Goal: Transaction & Acquisition: Purchase product/service

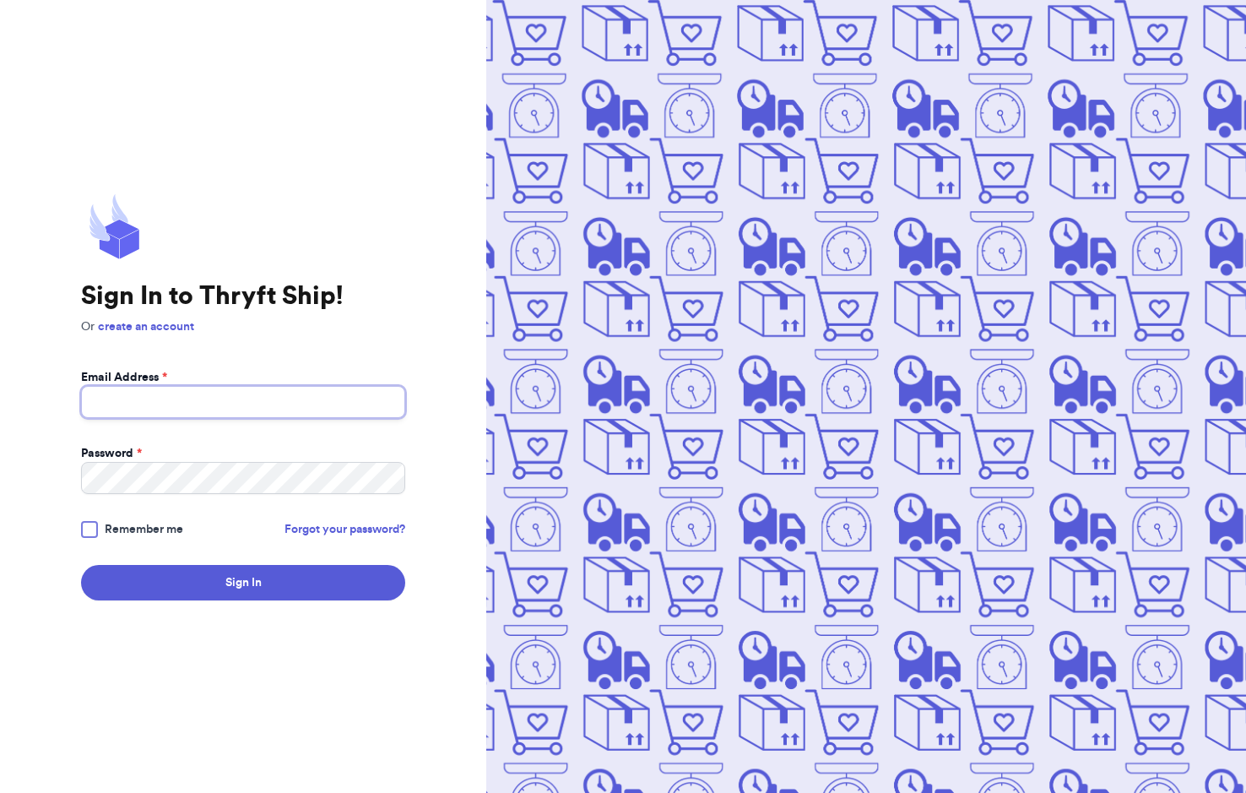
type input "[EMAIL_ADDRESS][DOMAIN_NAME]"
click at [96, 534] on div at bounding box center [89, 529] width 17 height 17
click at [0, 0] on input "Remember me" at bounding box center [0, 0] width 0 height 0
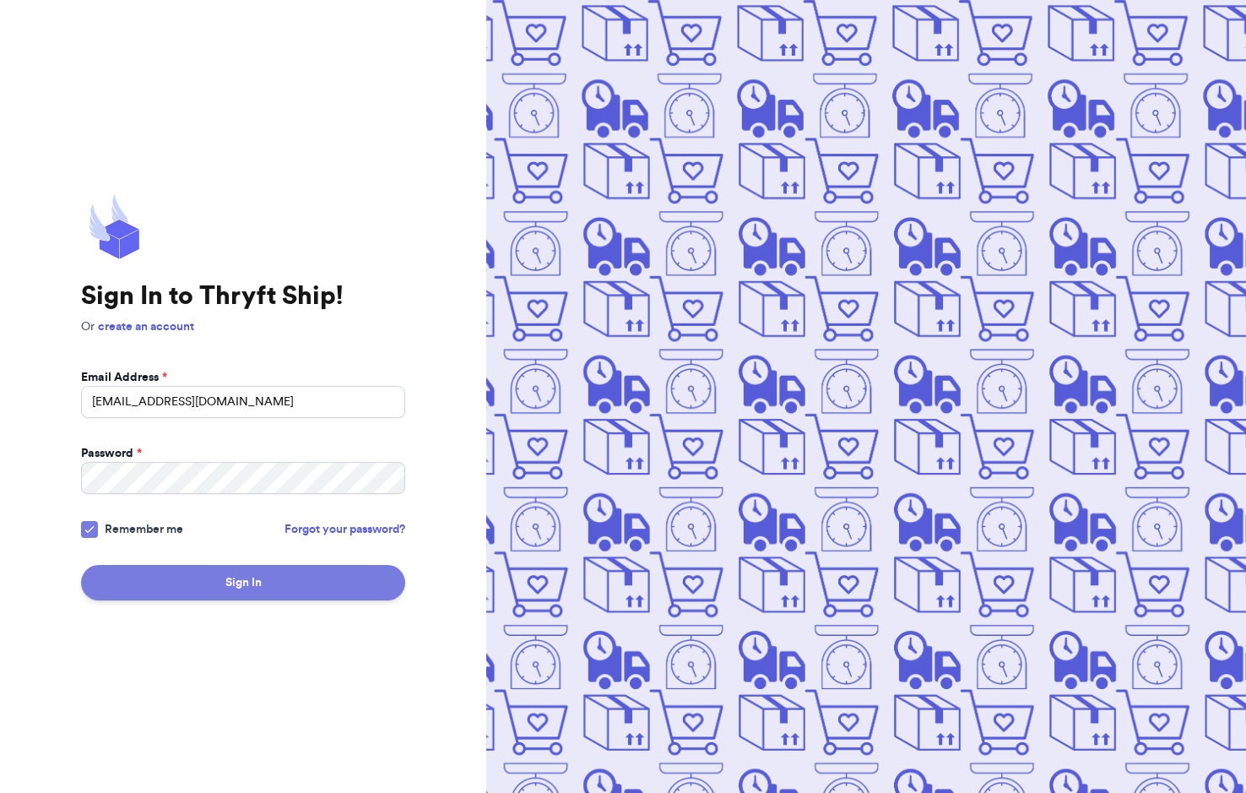
click at [177, 586] on button "Sign In" at bounding box center [243, 582] width 324 height 35
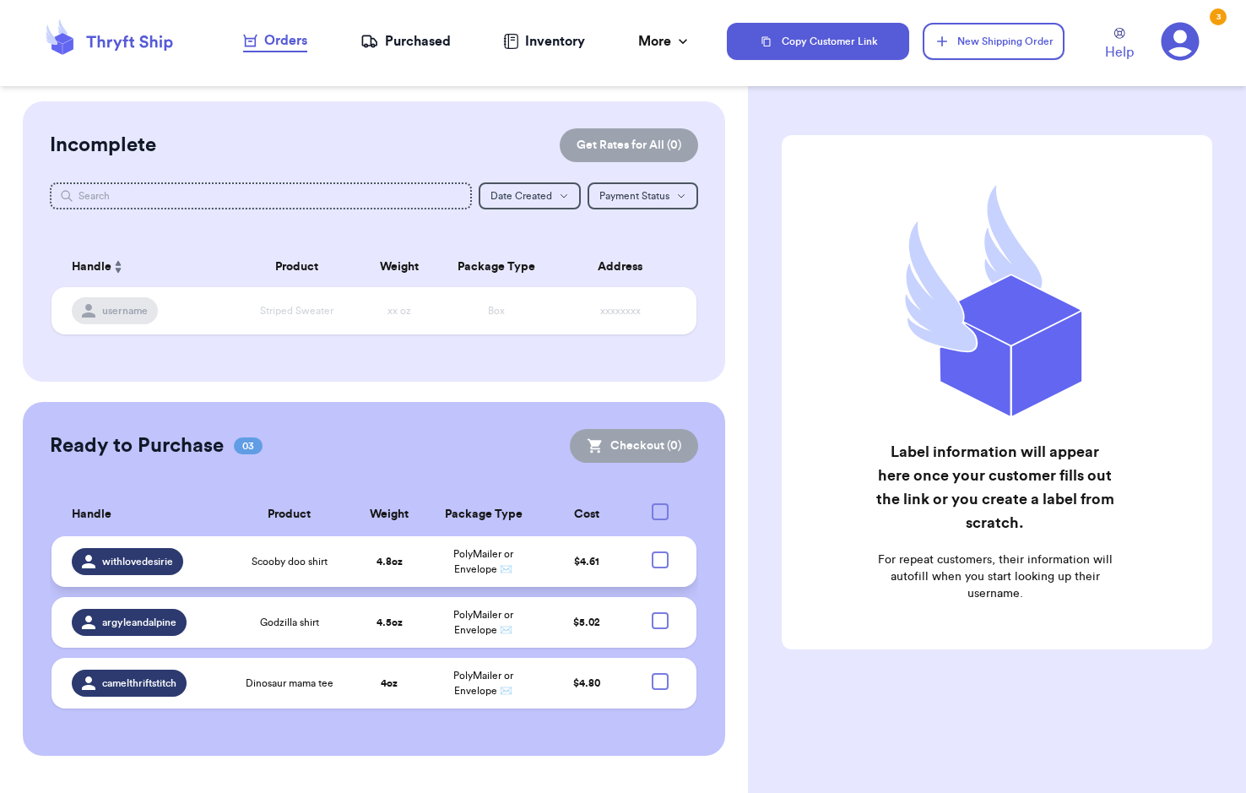
click at [659, 569] on td at bounding box center [665, 561] width 62 height 51
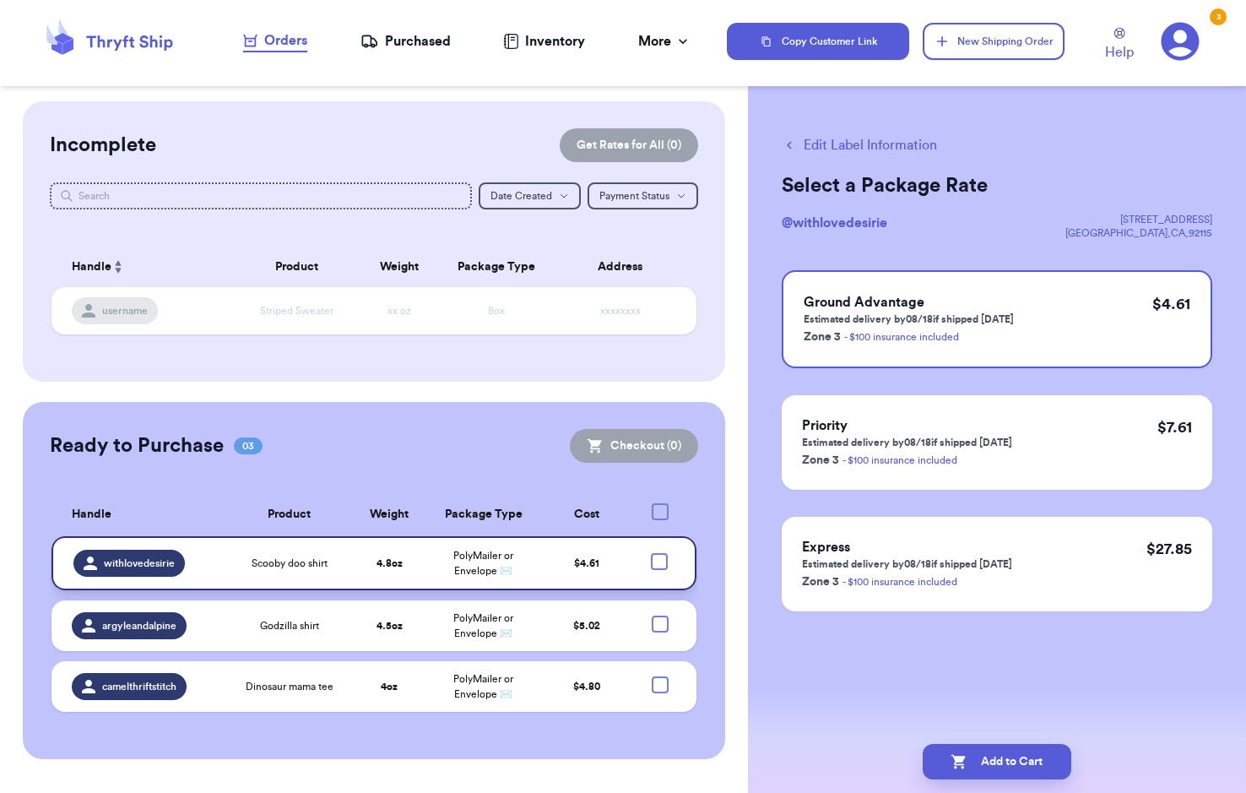
click at [662, 563] on div at bounding box center [659, 561] width 17 height 17
click at [659, 553] on input "checkbox" at bounding box center [658, 552] width 1 height 1
checkbox input "true"
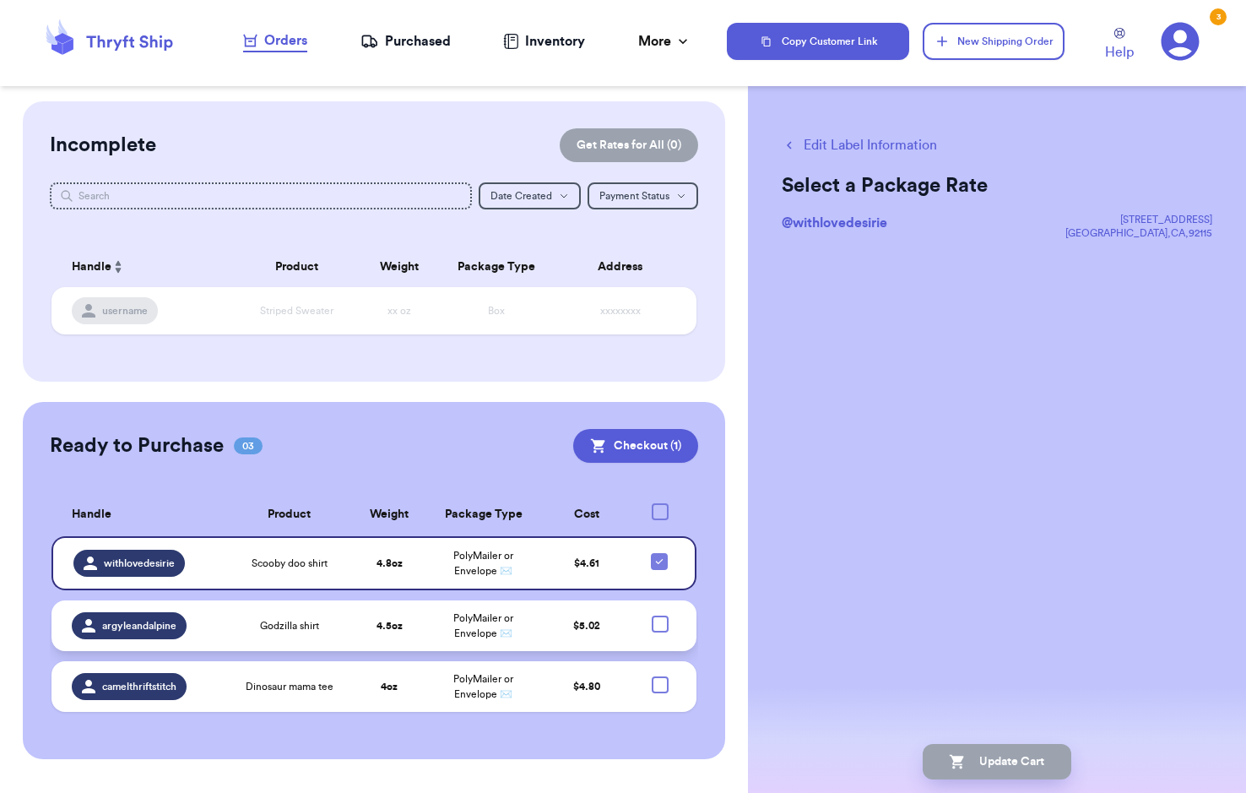
click at [663, 631] on div at bounding box center [660, 623] width 17 height 17
click at [660, 615] on input "checkbox" at bounding box center [659, 615] width 1 height 1
checkbox input "true"
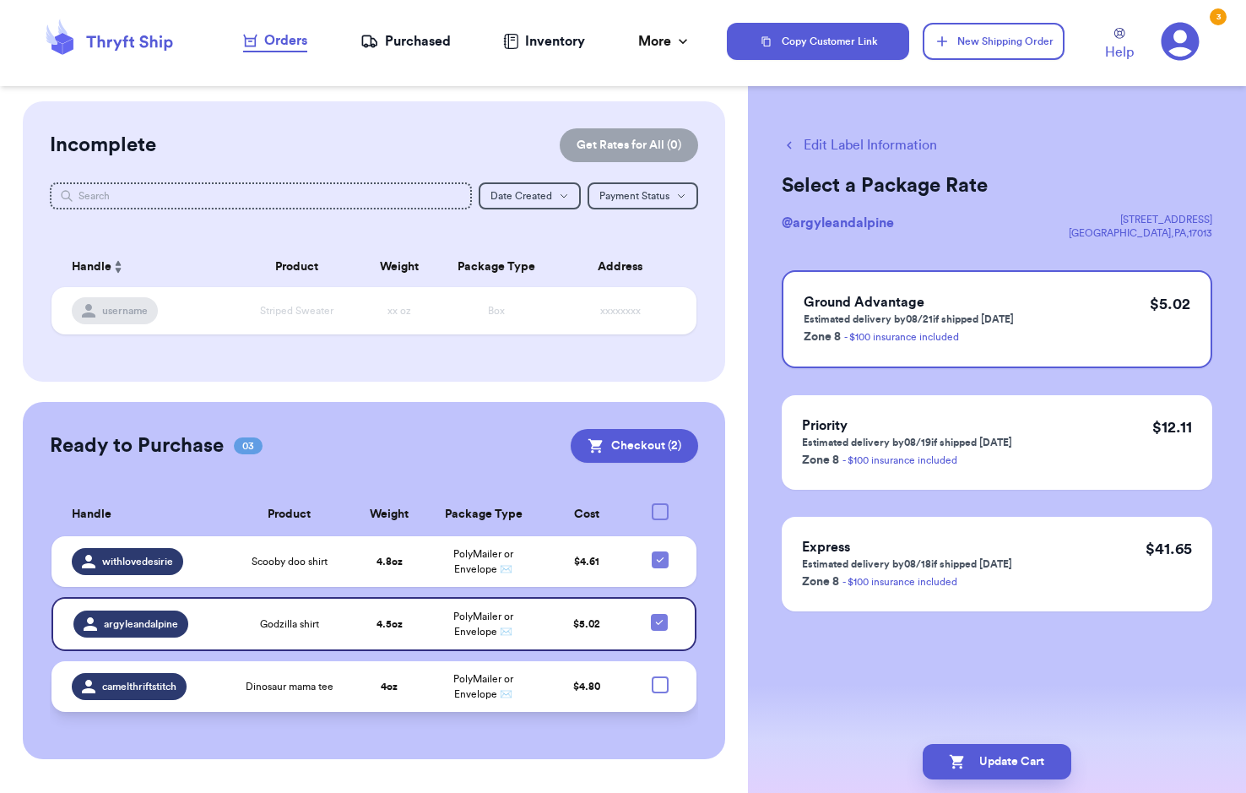
click at [660, 685] on div at bounding box center [660, 684] width 17 height 17
click at [660, 676] on input "checkbox" at bounding box center [659, 675] width 1 height 1
checkbox input "true"
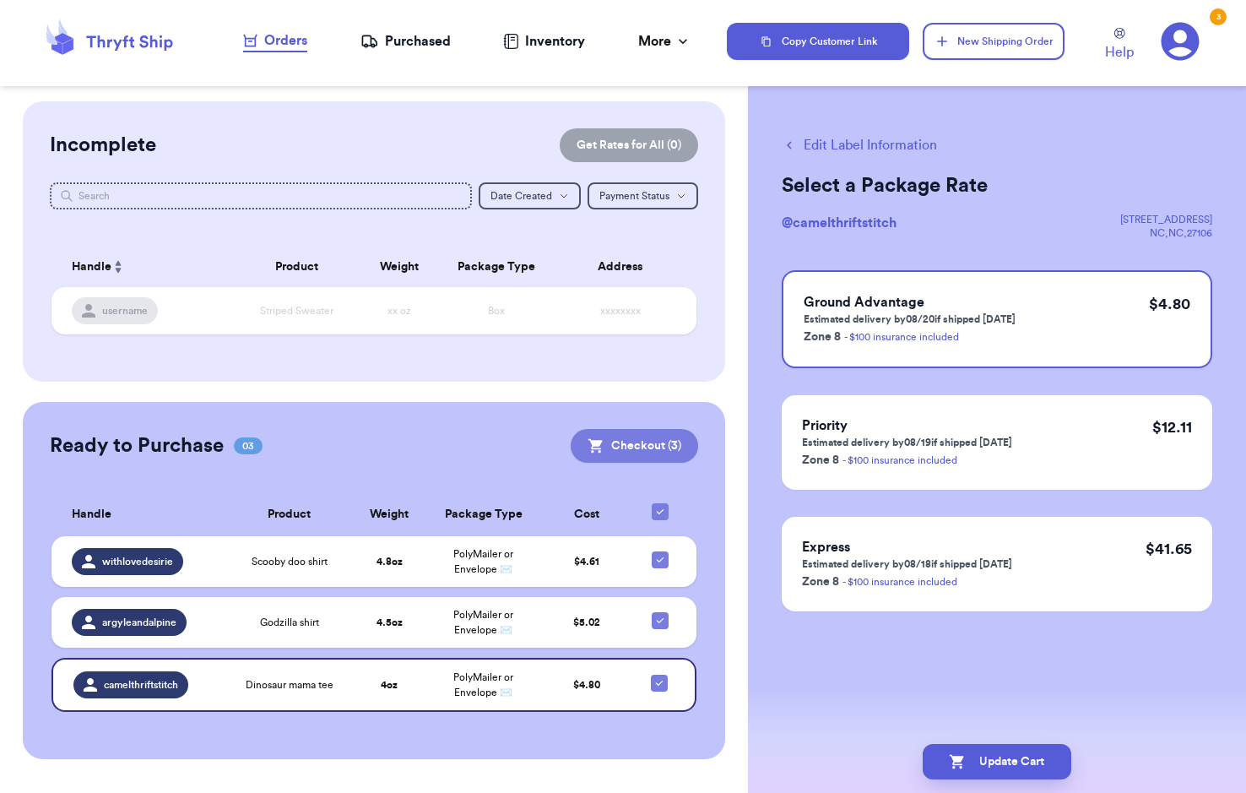
click at [656, 431] on button "Checkout ( 3 )" at bounding box center [634, 446] width 127 height 34
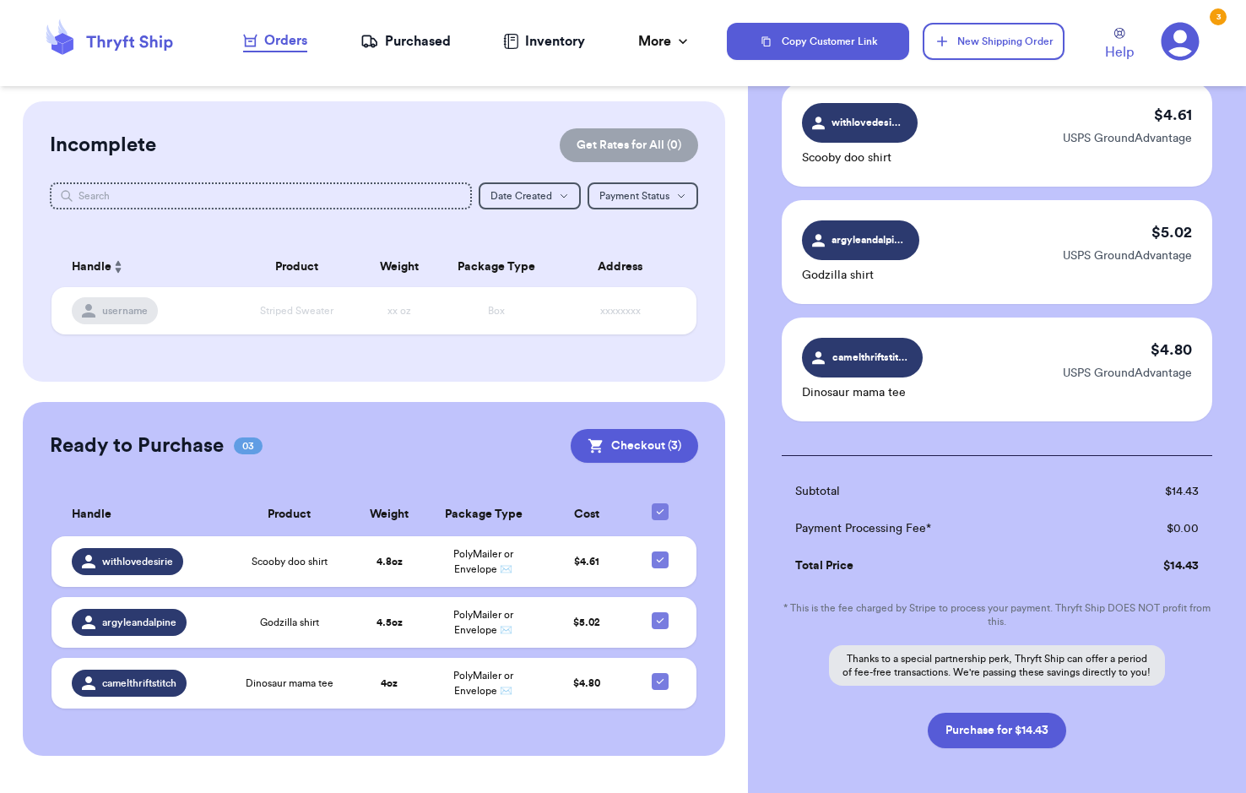
scroll to position [214, 0]
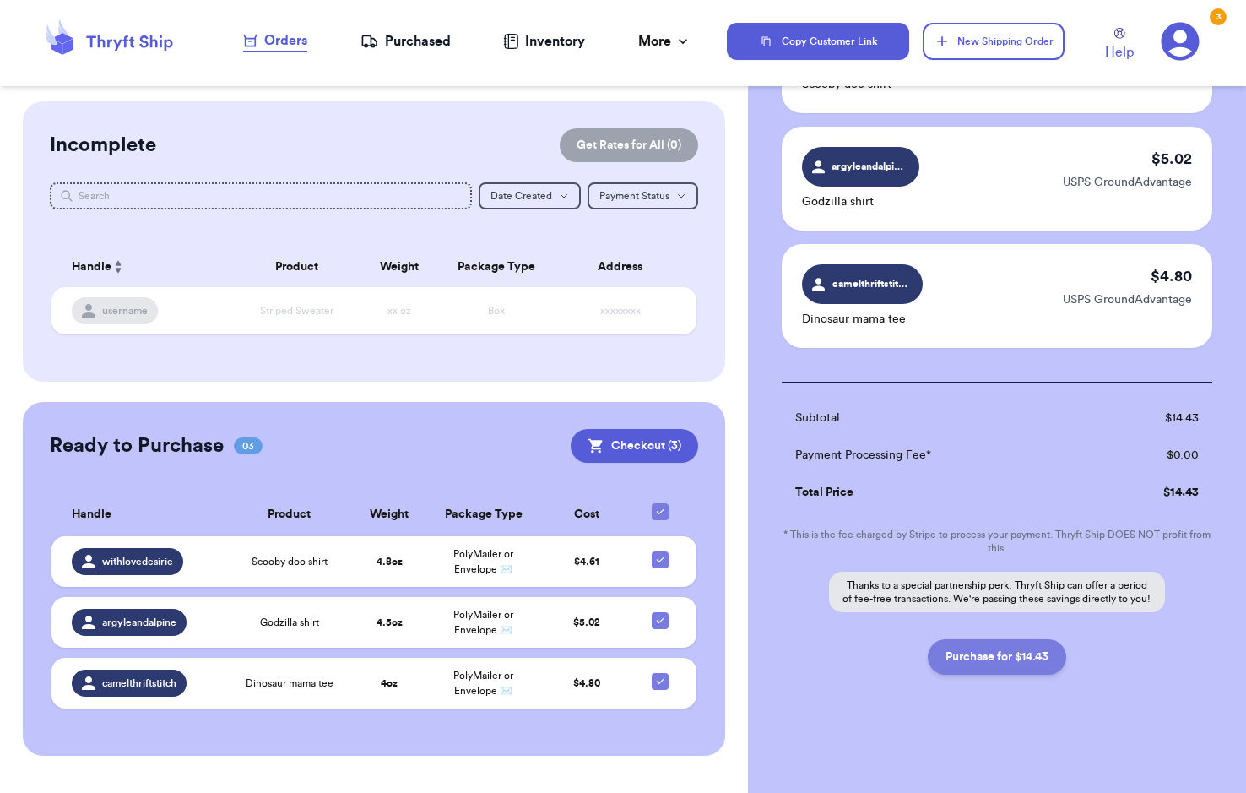
click at [1017, 664] on button "Purchase for $14.43" at bounding box center [997, 656] width 138 height 35
checkbox input "false"
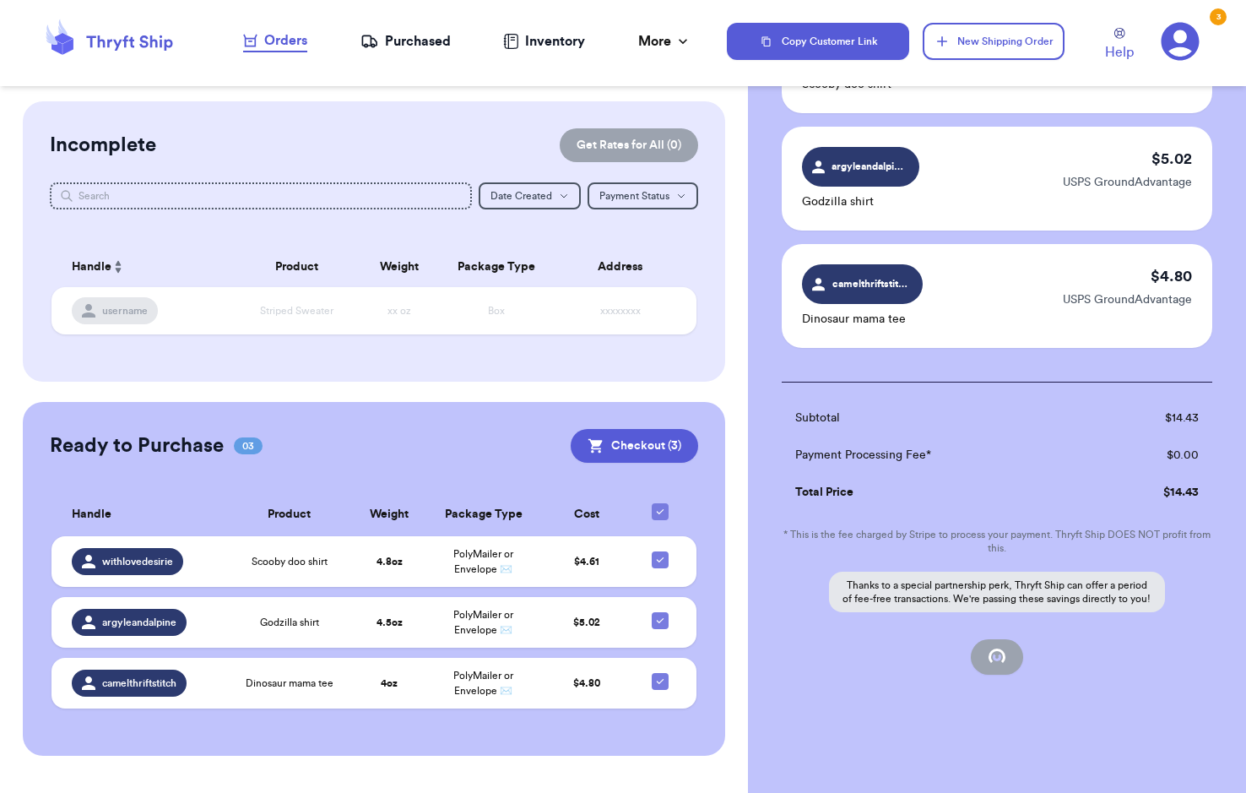
checkbox input "true"
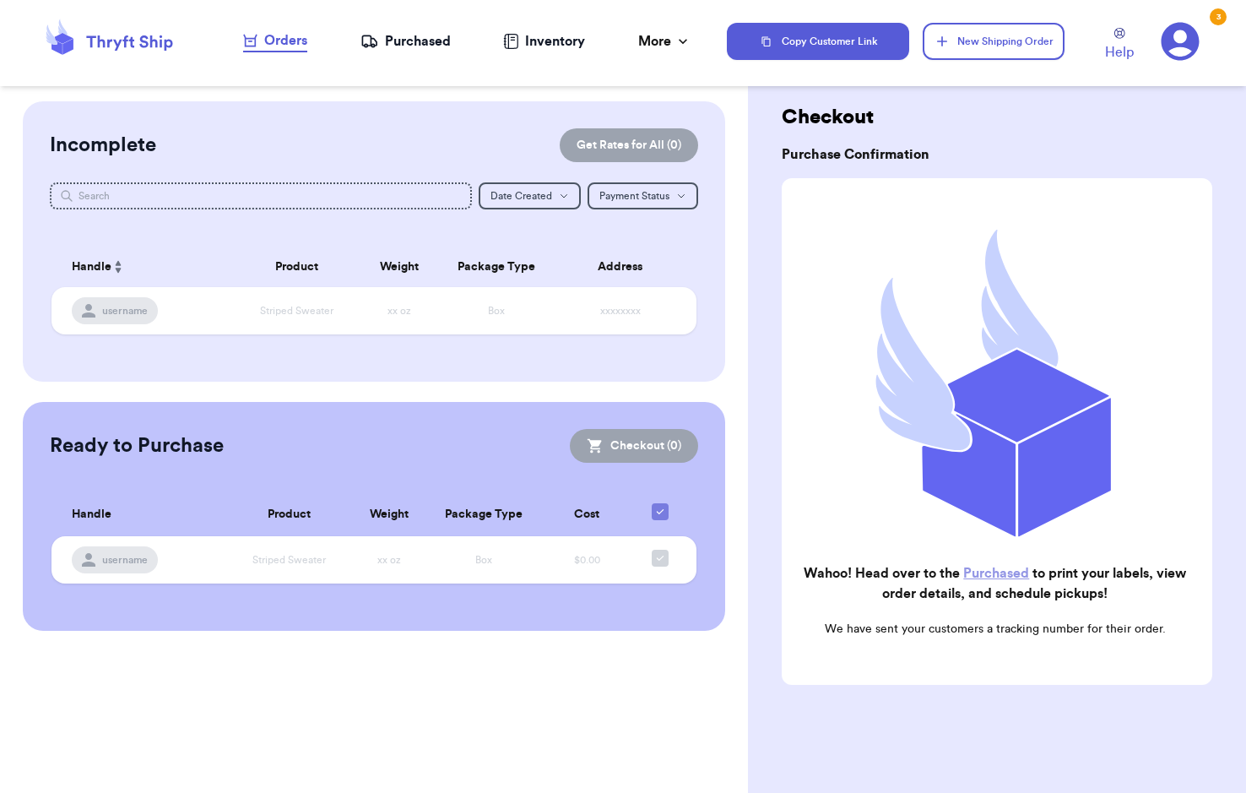
click at [420, 41] on div "Purchased" at bounding box center [405, 41] width 90 height 20
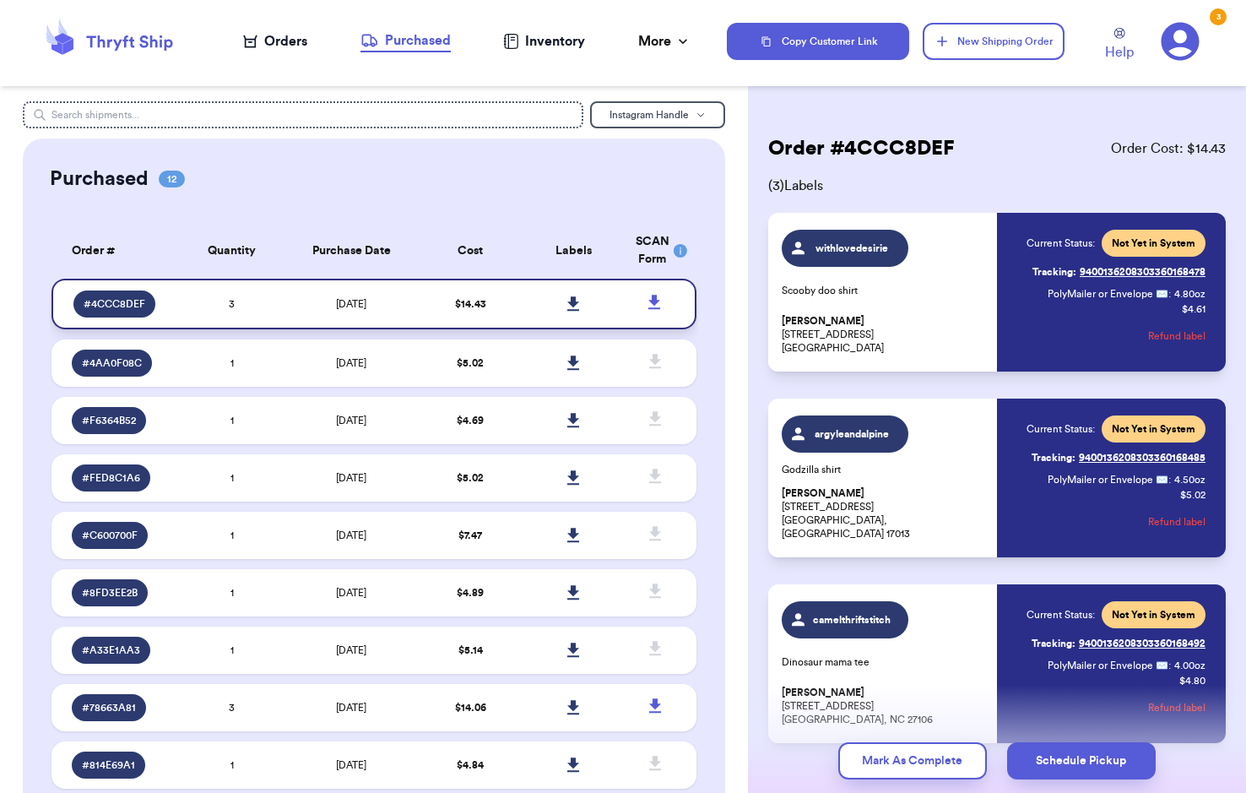
click at [567, 306] on icon at bounding box center [573, 303] width 13 height 15
